Goal: Task Accomplishment & Management: Manage account settings

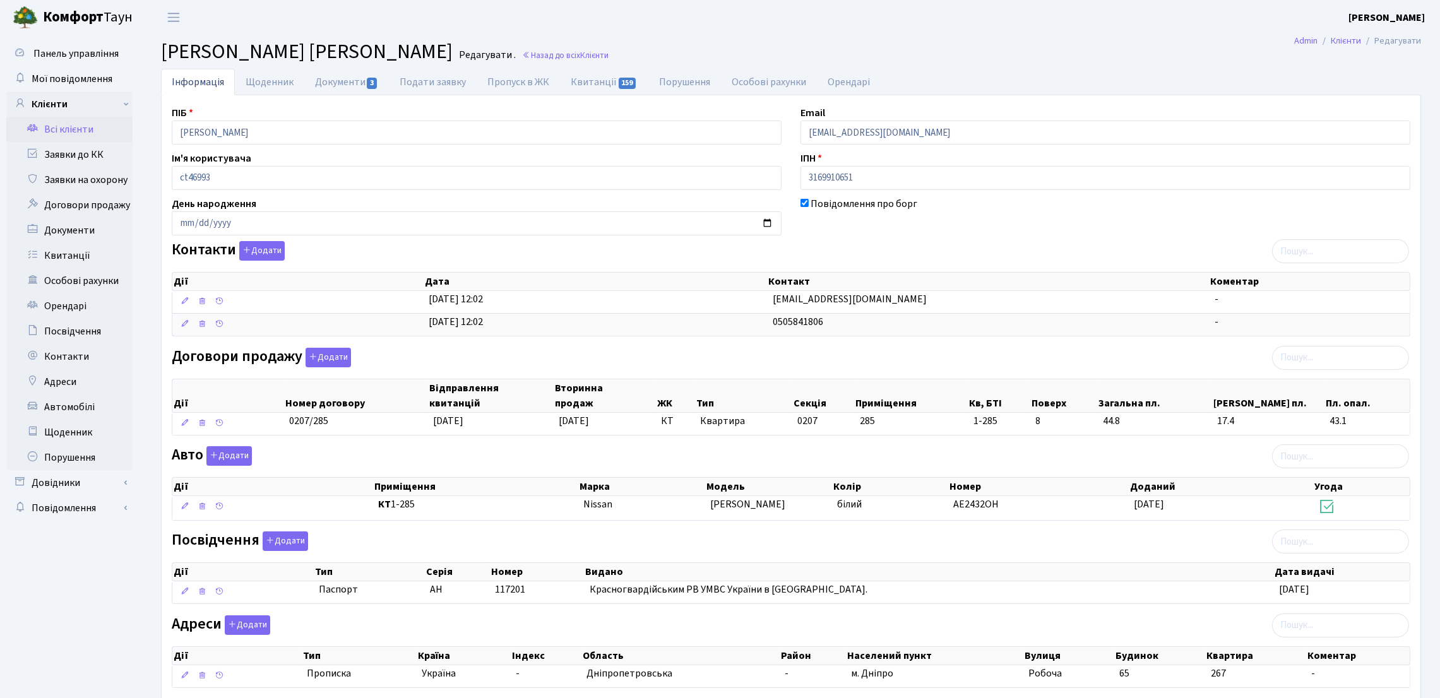
click at [79, 133] on link "Всі клієнти" at bounding box center [69, 129] width 126 height 25
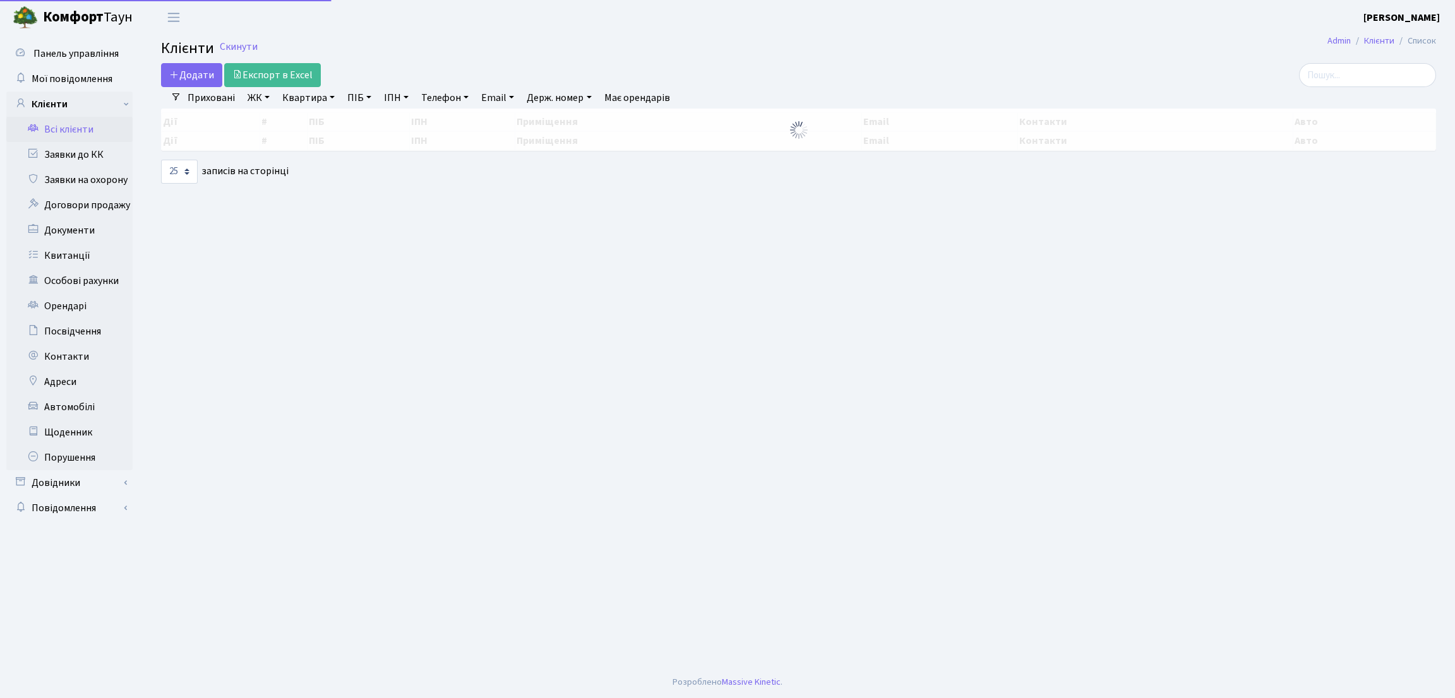
select select "25"
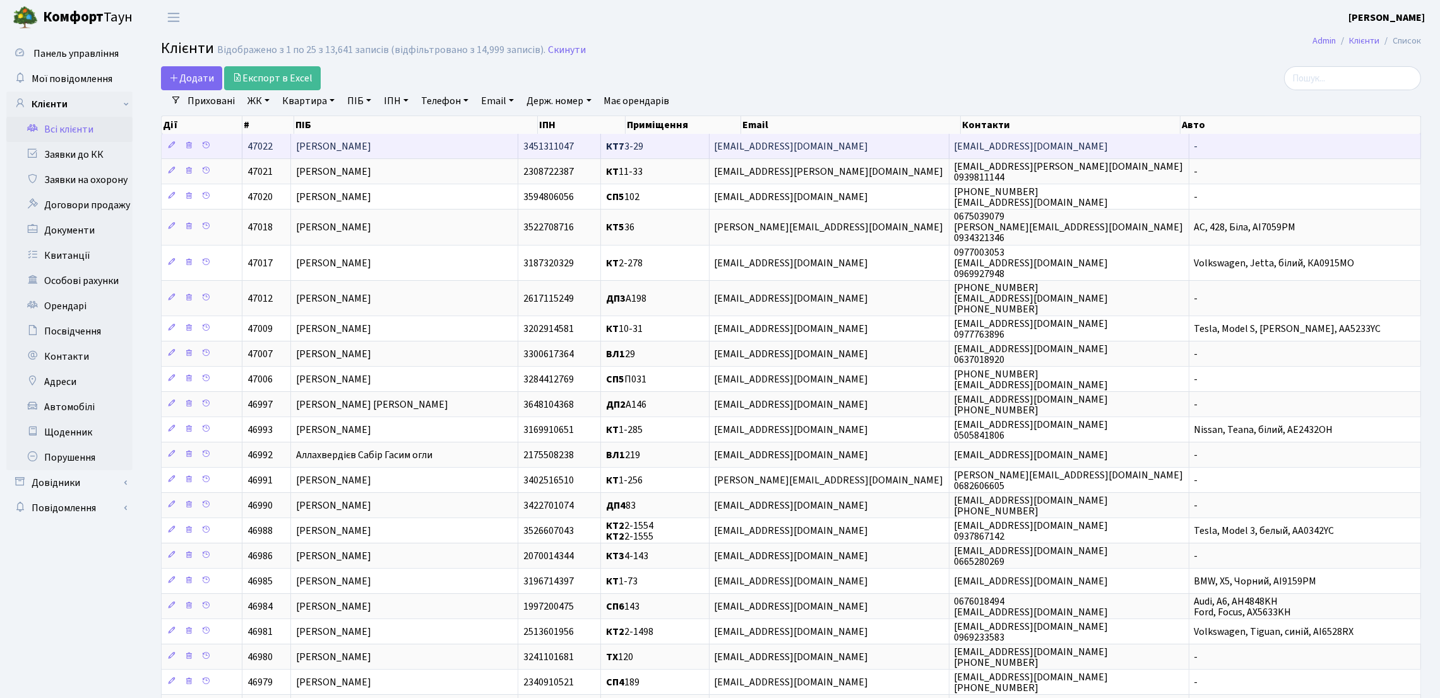
click at [371, 140] on span "Маліцька-Бурко Анна Вадимівна" at bounding box center [333, 147] width 75 height 14
